Goal: Information Seeking & Learning: Learn about a topic

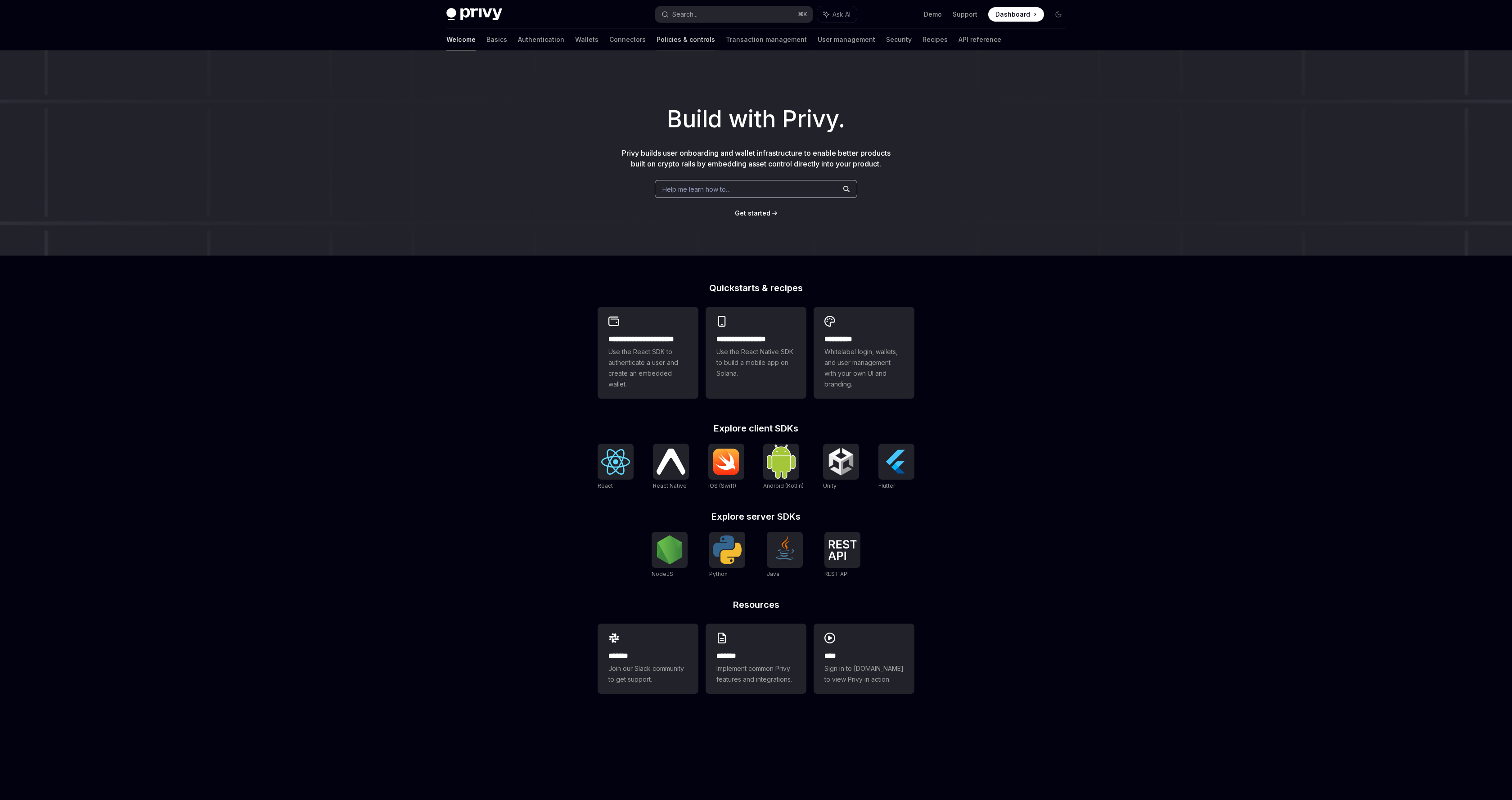
click at [657, 42] on link "Policies & controls" at bounding box center [686, 39] width 59 height 22
click at [657, 380] on span "Use the React SDK to authenticate a user and create an embedded wallet." at bounding box center [648, 368] width 79 height 43
type textarea "*"
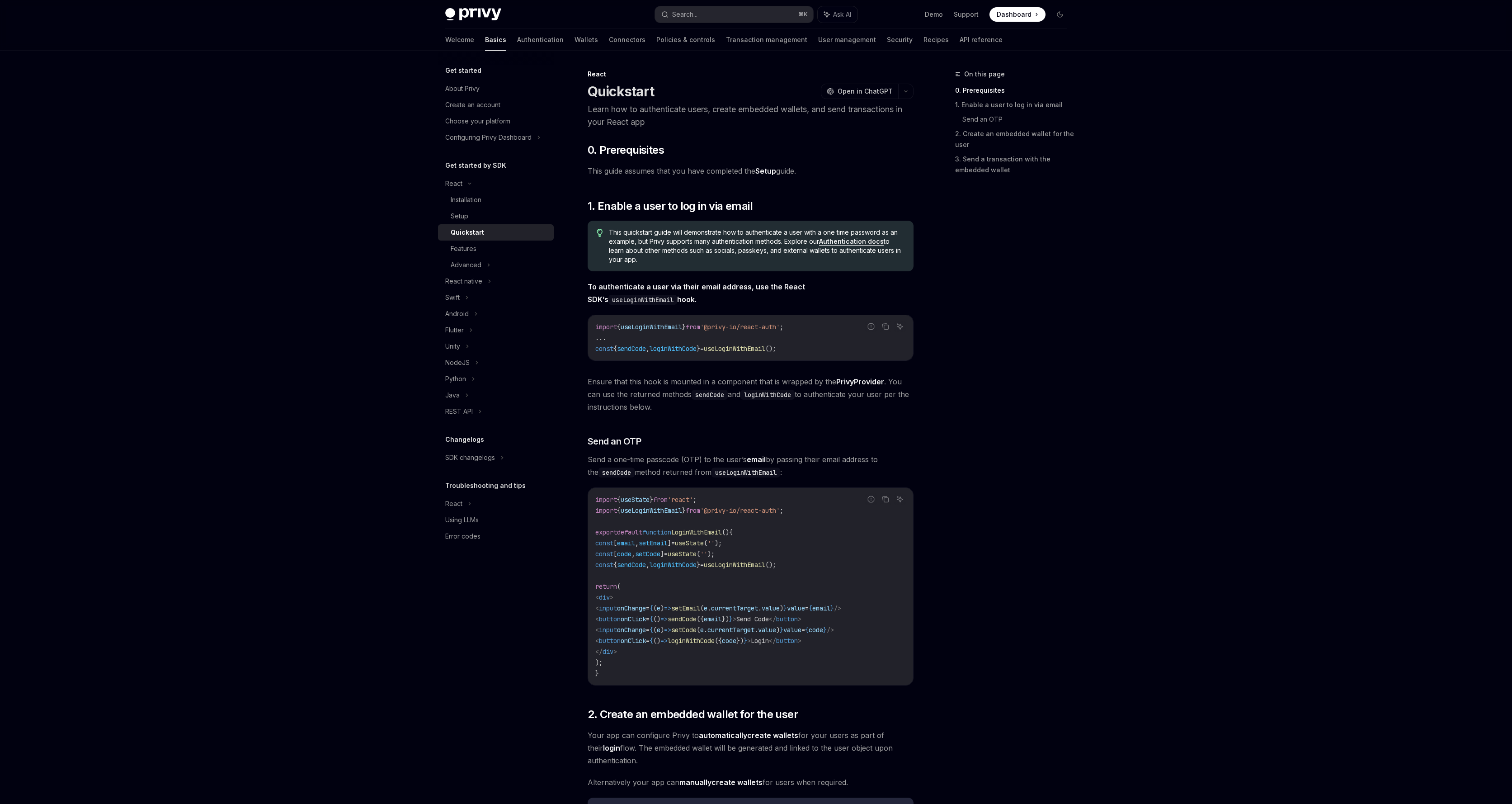
click at [1076, 340] on div "Get started About Privy Create an account Choose your platform Configuring Priv…" at bounding box center [756, 680] width 666 height 1258
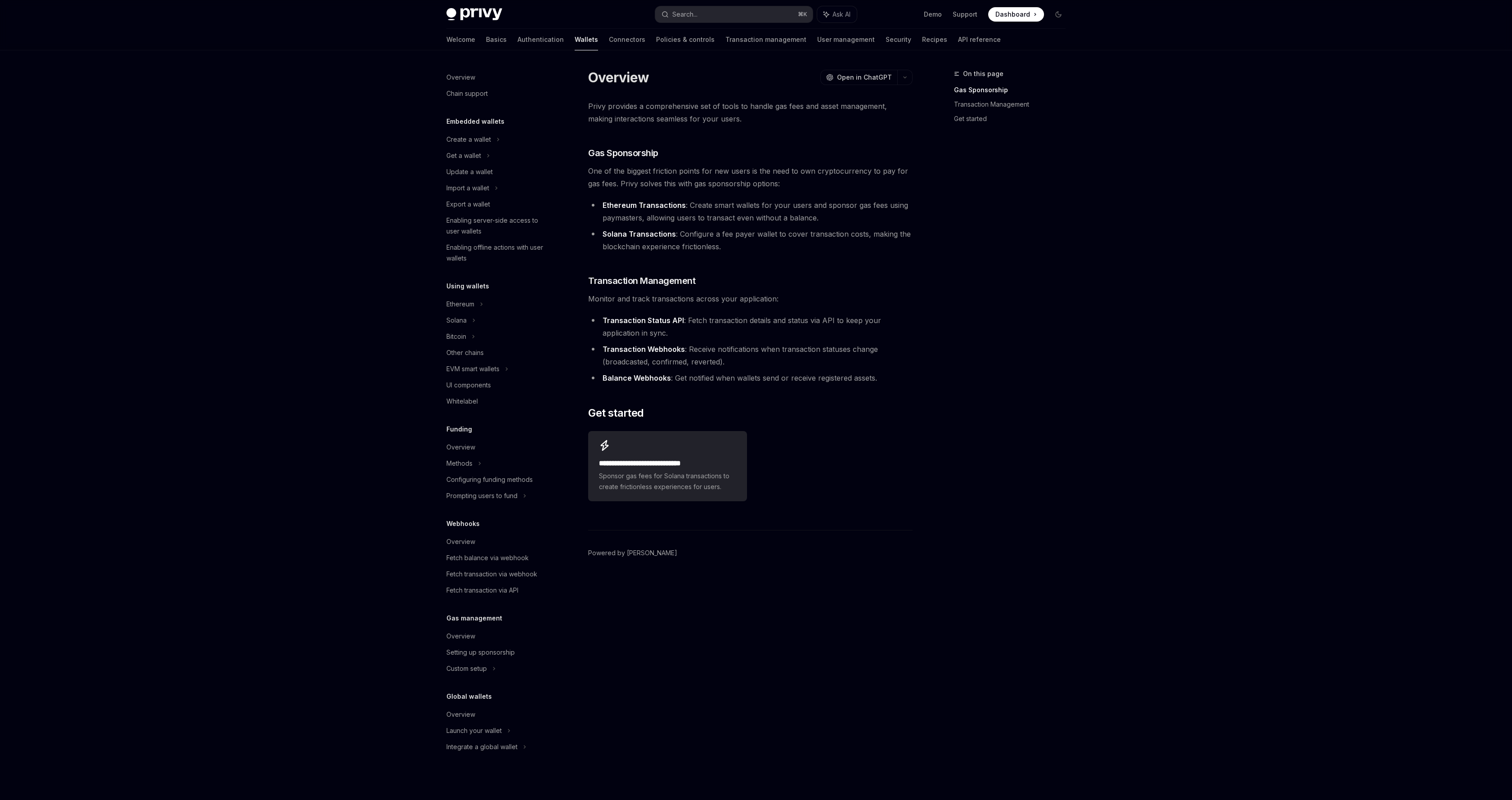
click at [1086, 269] on div "Overview Chain support Embedded wallets Create a wallet Get a wallet Update a w…" at bounding box center [756, 425] width 663 height 750
